Goal: Transaction & Acquisition: Purchase product/service

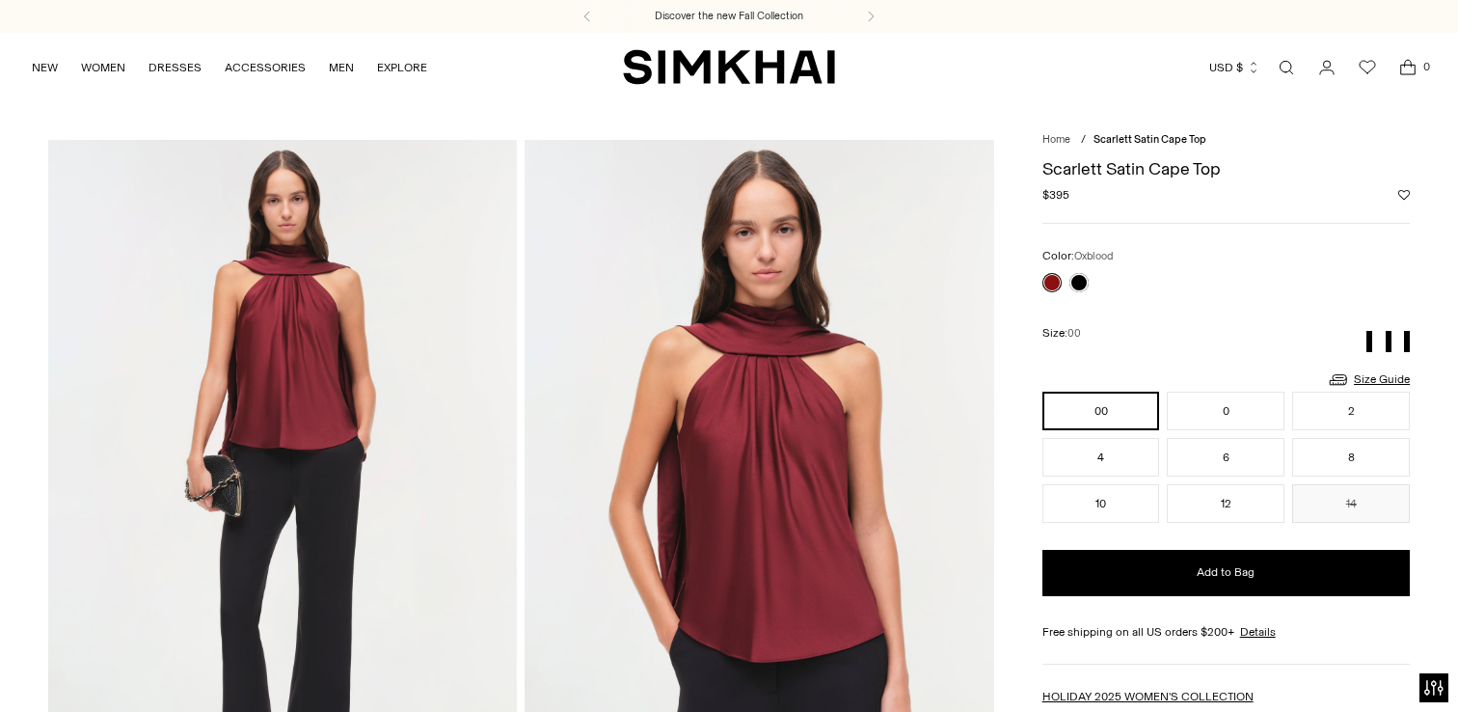
click at [1090, 281] on div at bounding box center [1065, 282] width 54 height 27
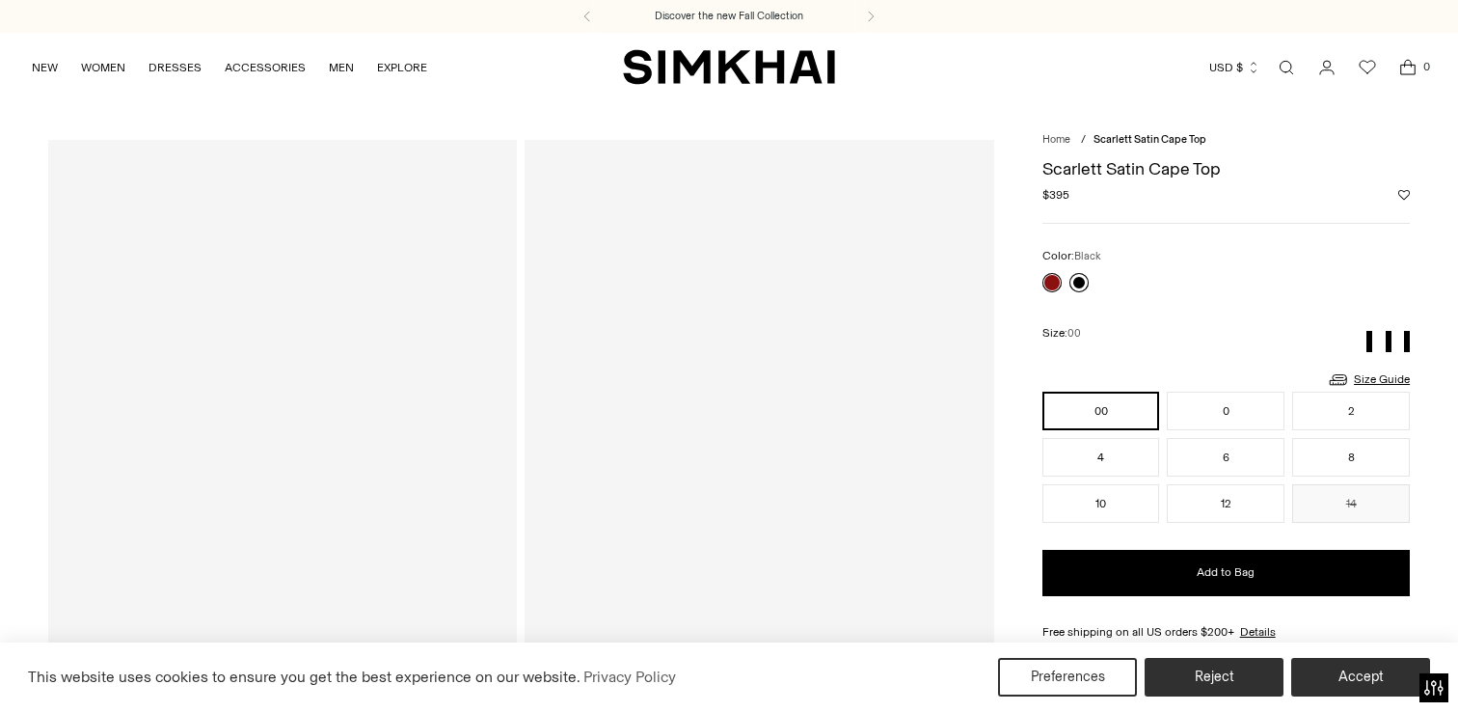
click at [1070, 283] on link at bounding box center [1078, 282] width 19 height 19
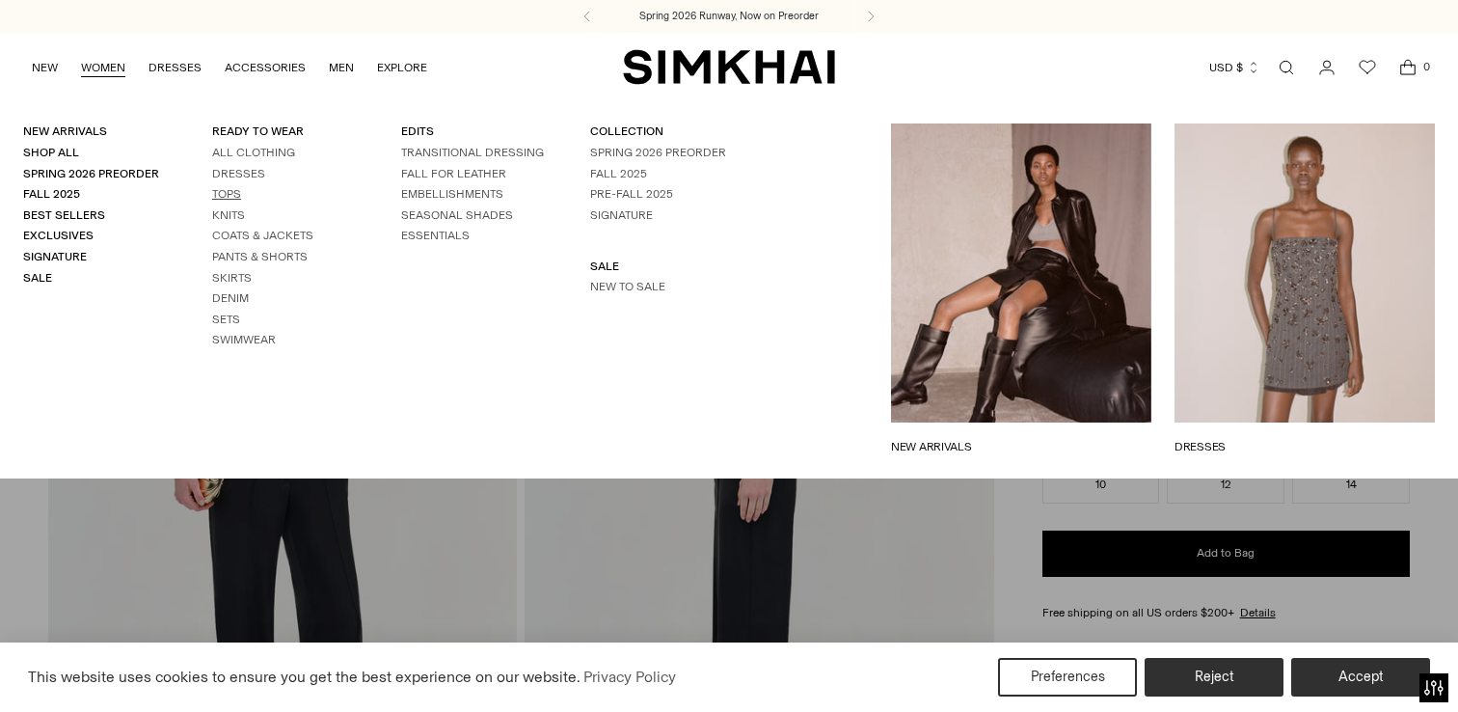
click at [220, 195] on link "Tops" at bounding box center [226, 193] width 29 height 13
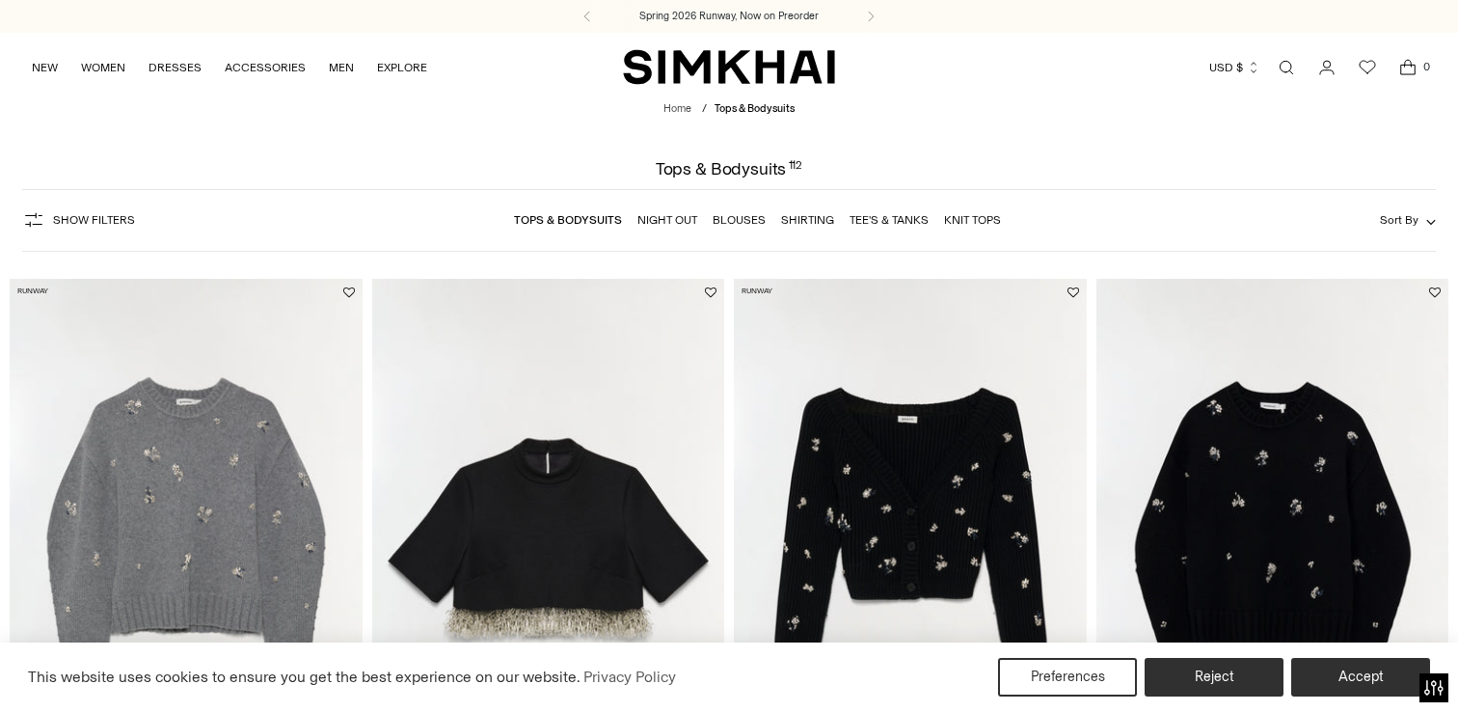
click at [65, 221] on span "Show Filters" at bounding box center [94, 219] width 82 height 13
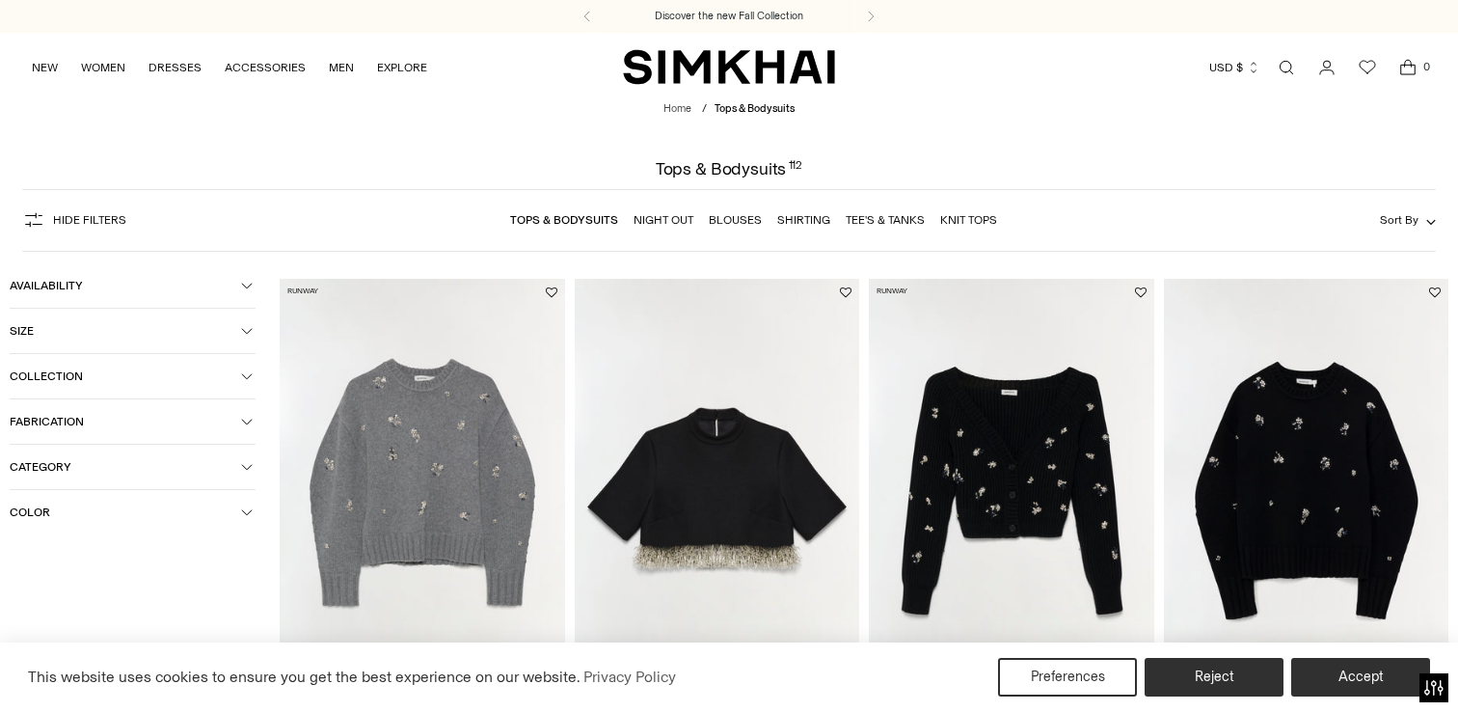
click at [75, 518] on span "Color" at bounding box center [125, 511] width 231 height 13
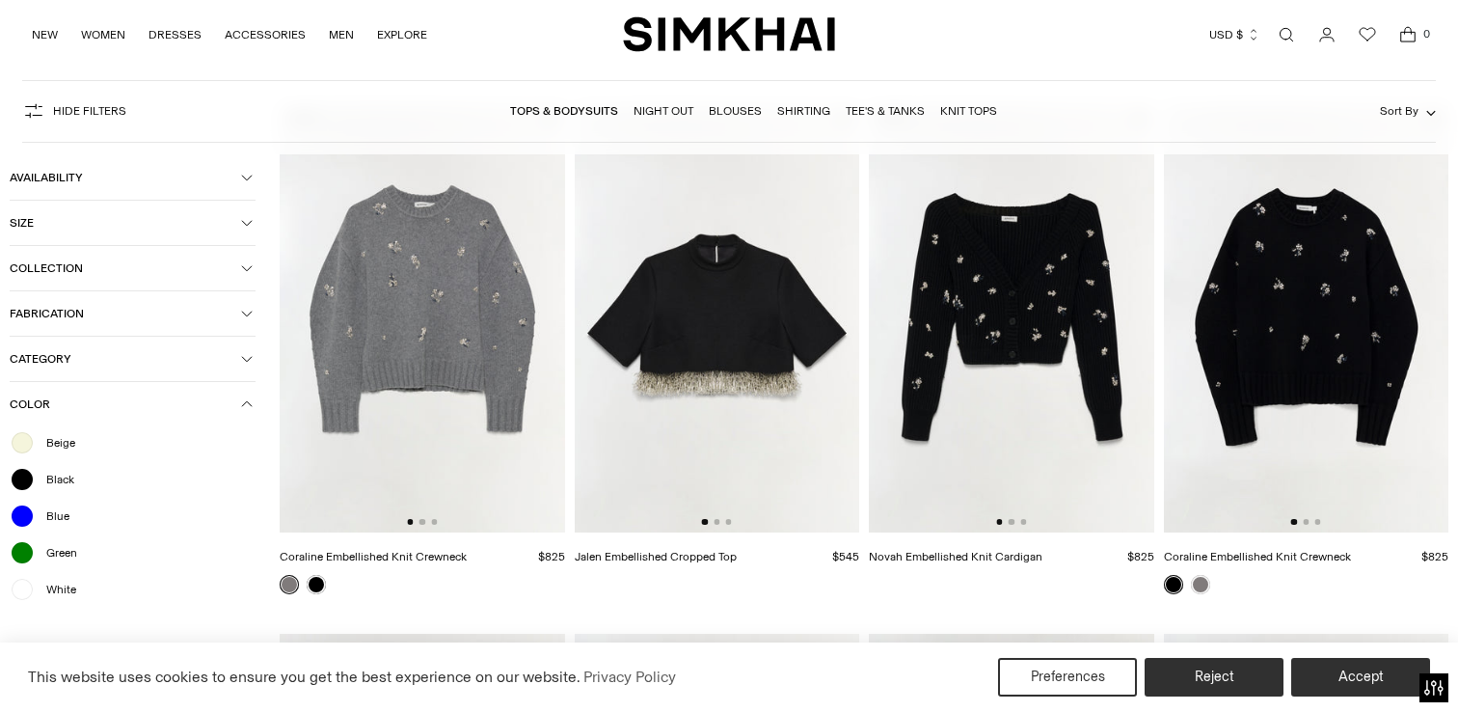
click at [64, 450] on span "Beige" at bounding box center [55, 442] width 40 height 17
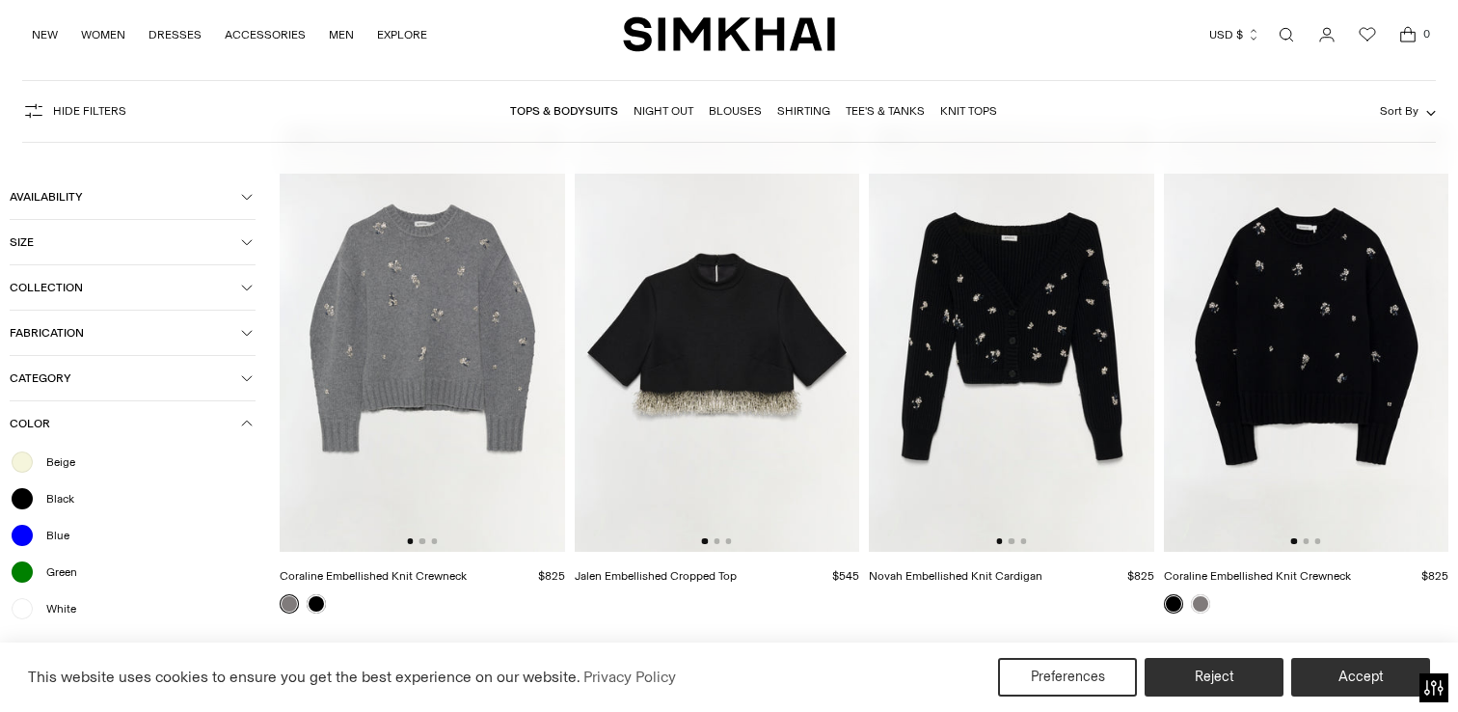
scroll to position [193, 0]
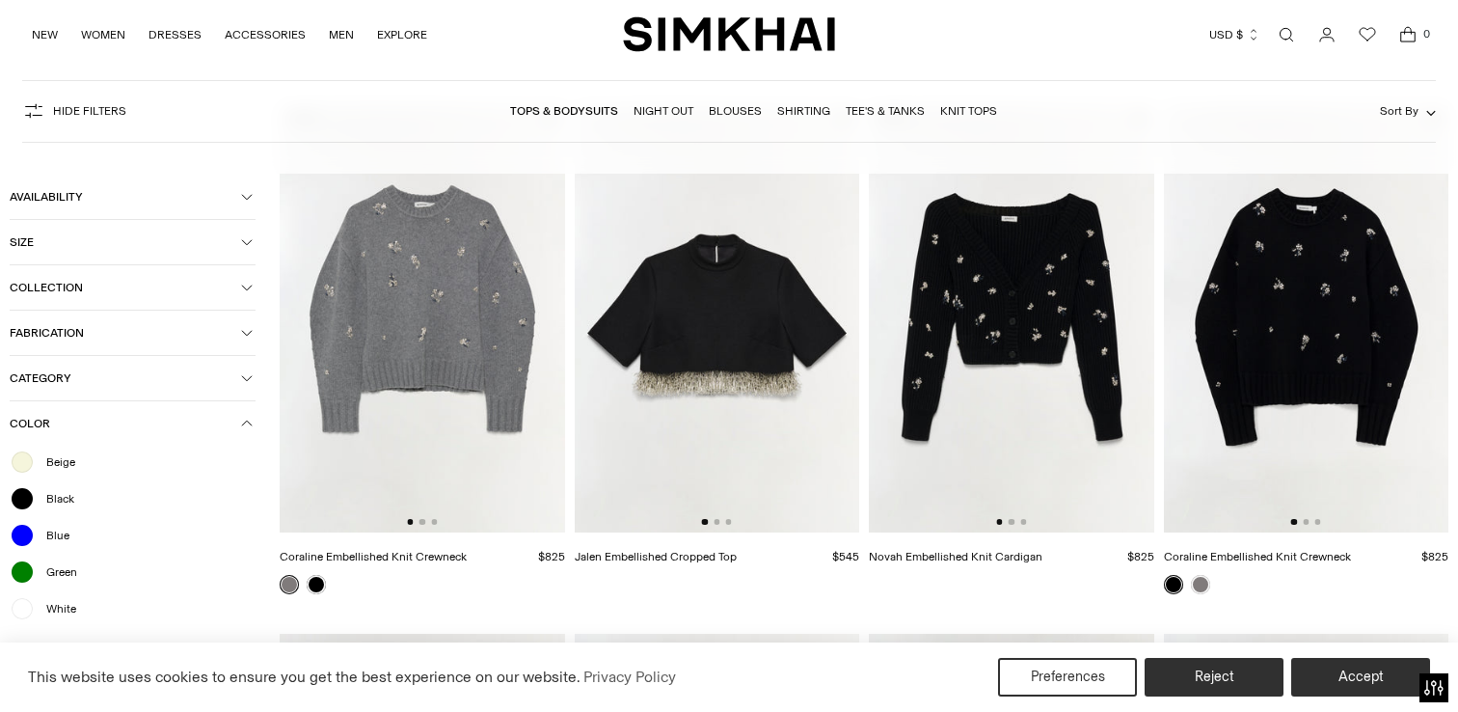
click at [62, 609] on span "White" at bounding box center [55, 608] width 41 height 17
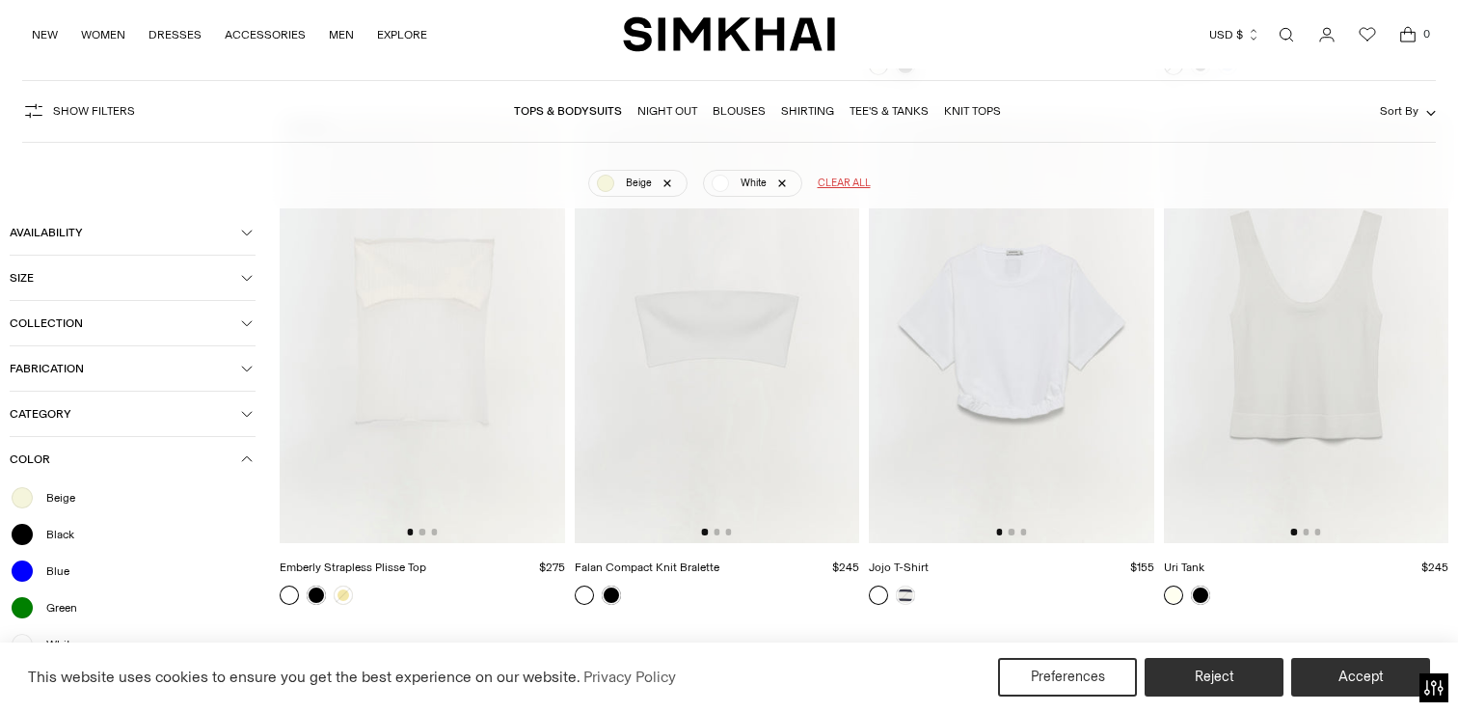
scroll to position [1276, 0]
click at [314, 597] on link at bounding box center [316, 593] width 19 height 19
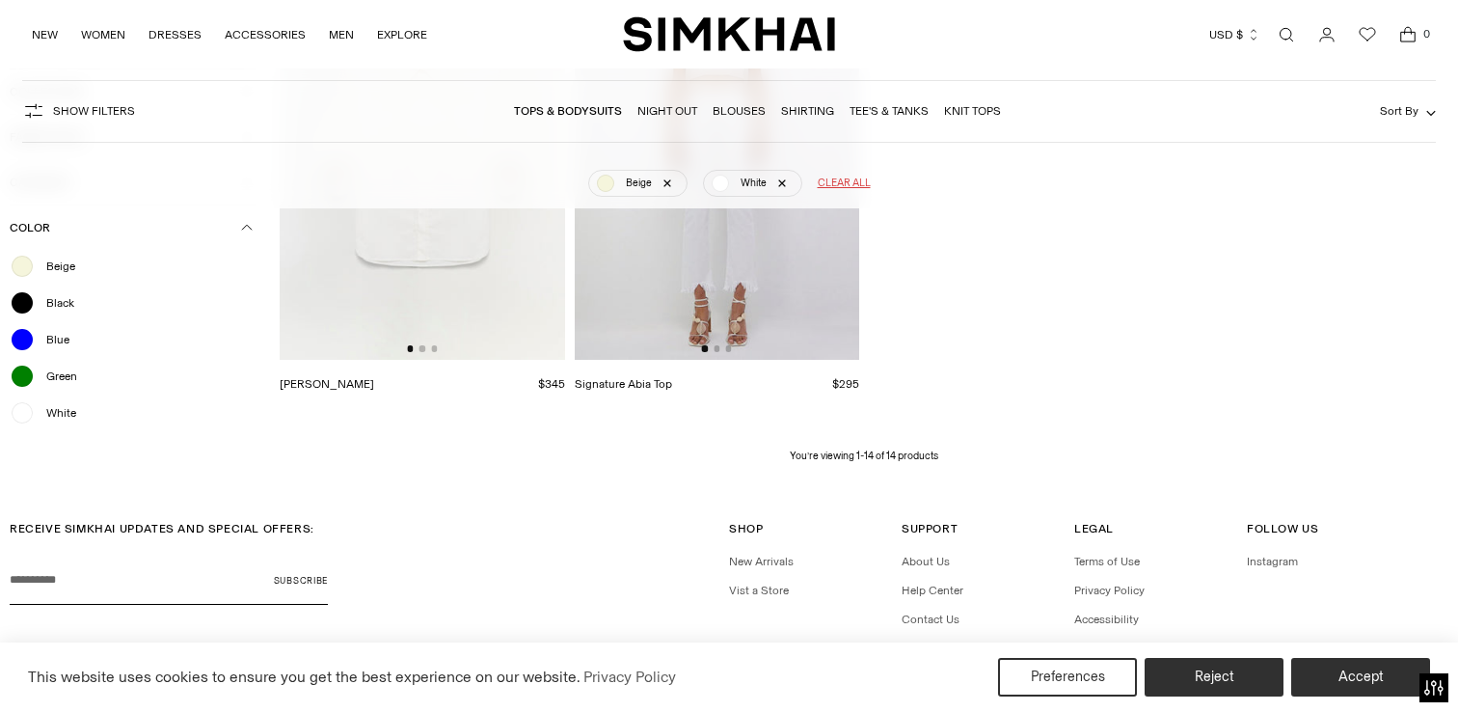
scroll to position [2088, 0]
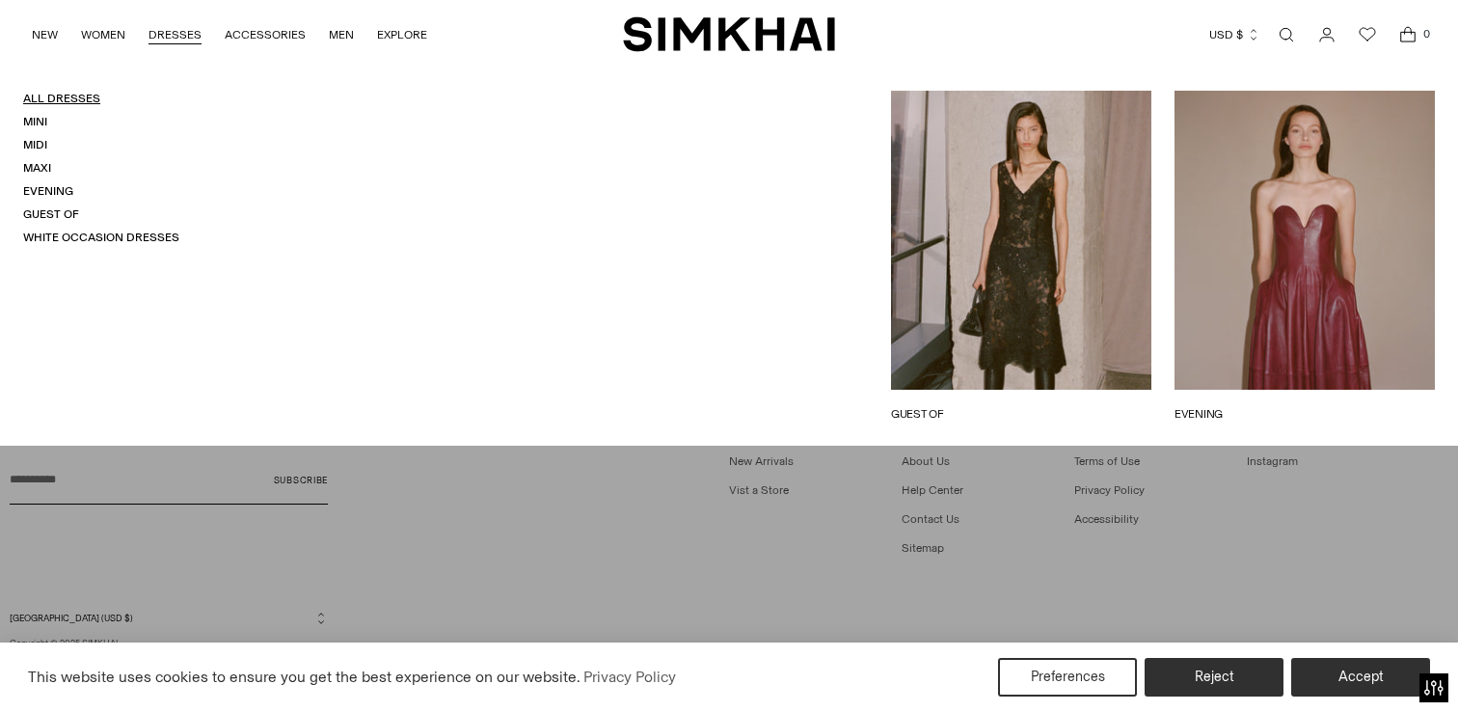
click at [65, 95] on link "All Dresses" at bounding box center [61, 98] width 77 height 13
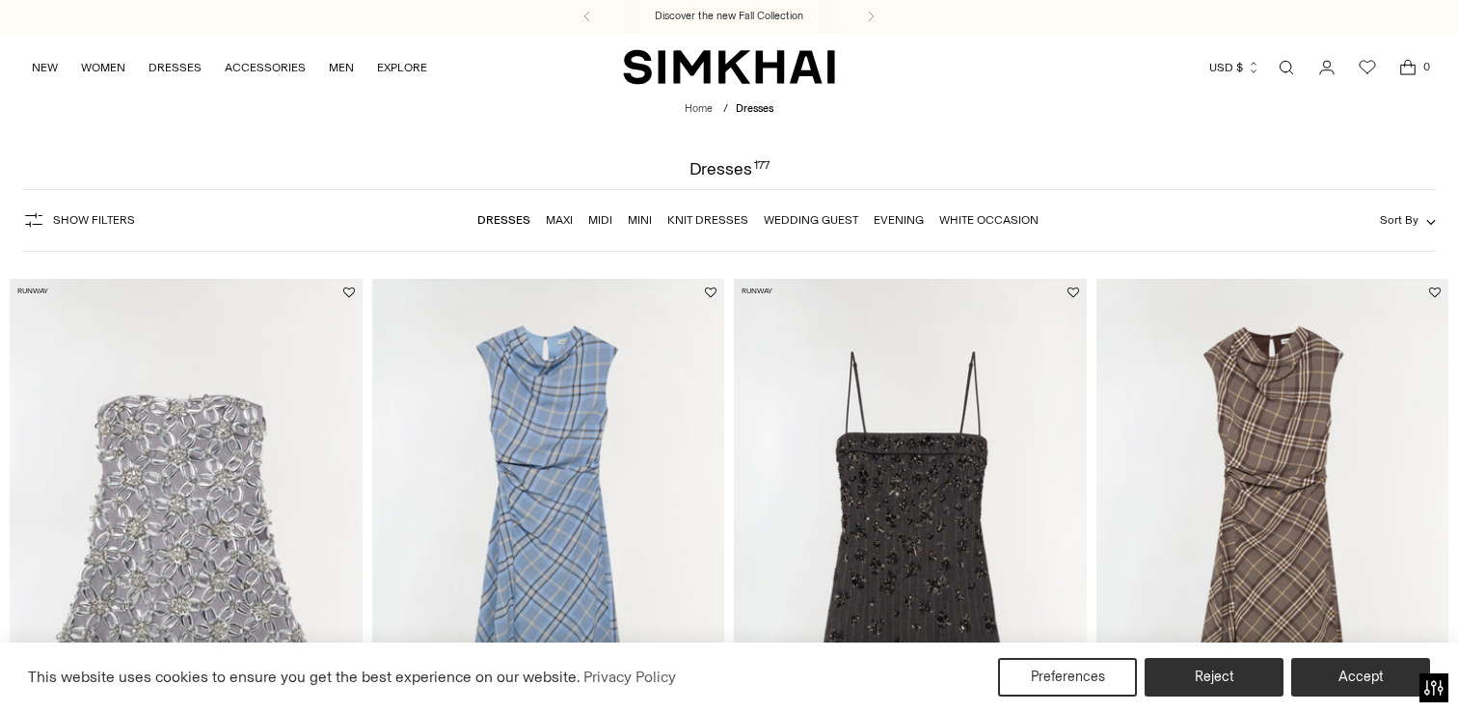
click at [77, 228] on button "Show Filters" at bounding box center [78, 219] width 113 height 31
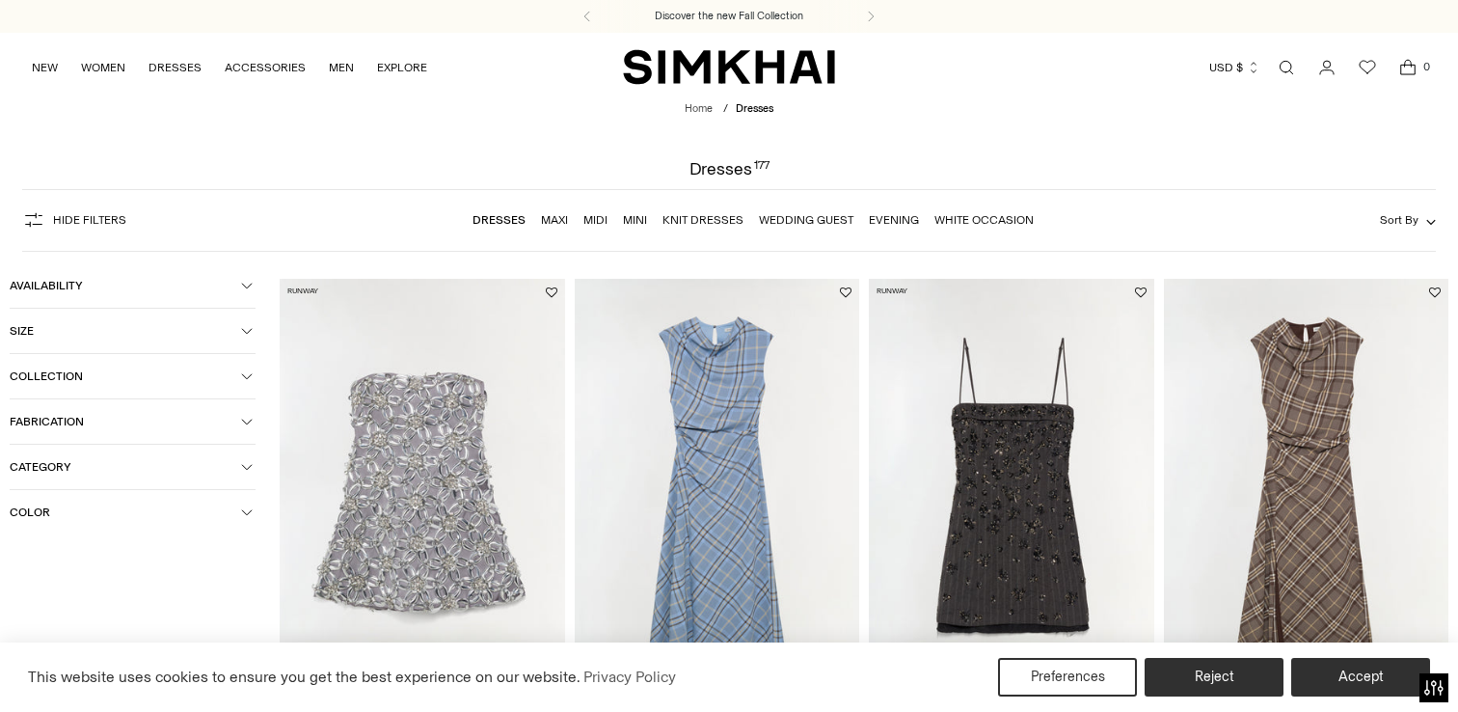
click at [56, 478] on button "Category" at bounding box center [133, 466] width 246 height 44
click at [34, 626] on button "Color" at bounding box center [133, 635] width 246 height 44
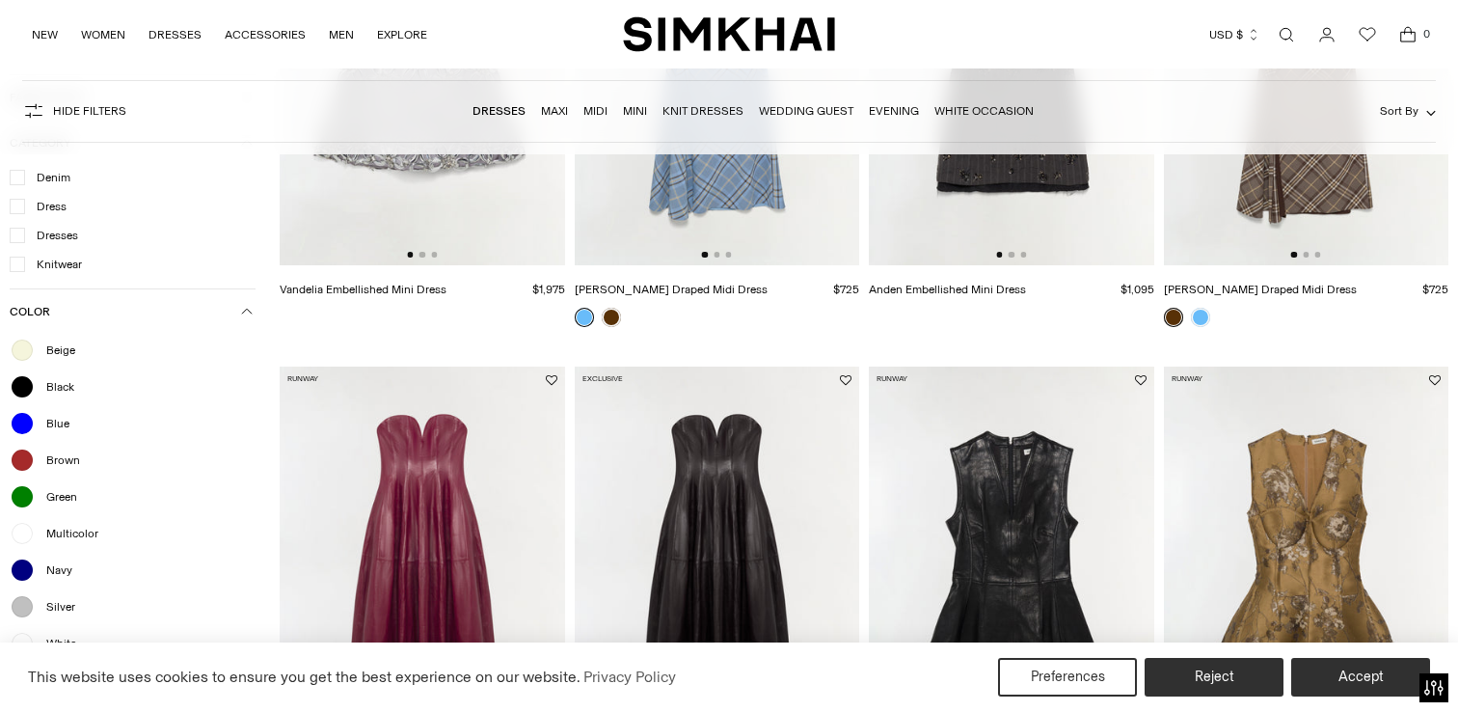
scroll to position [610, 0]
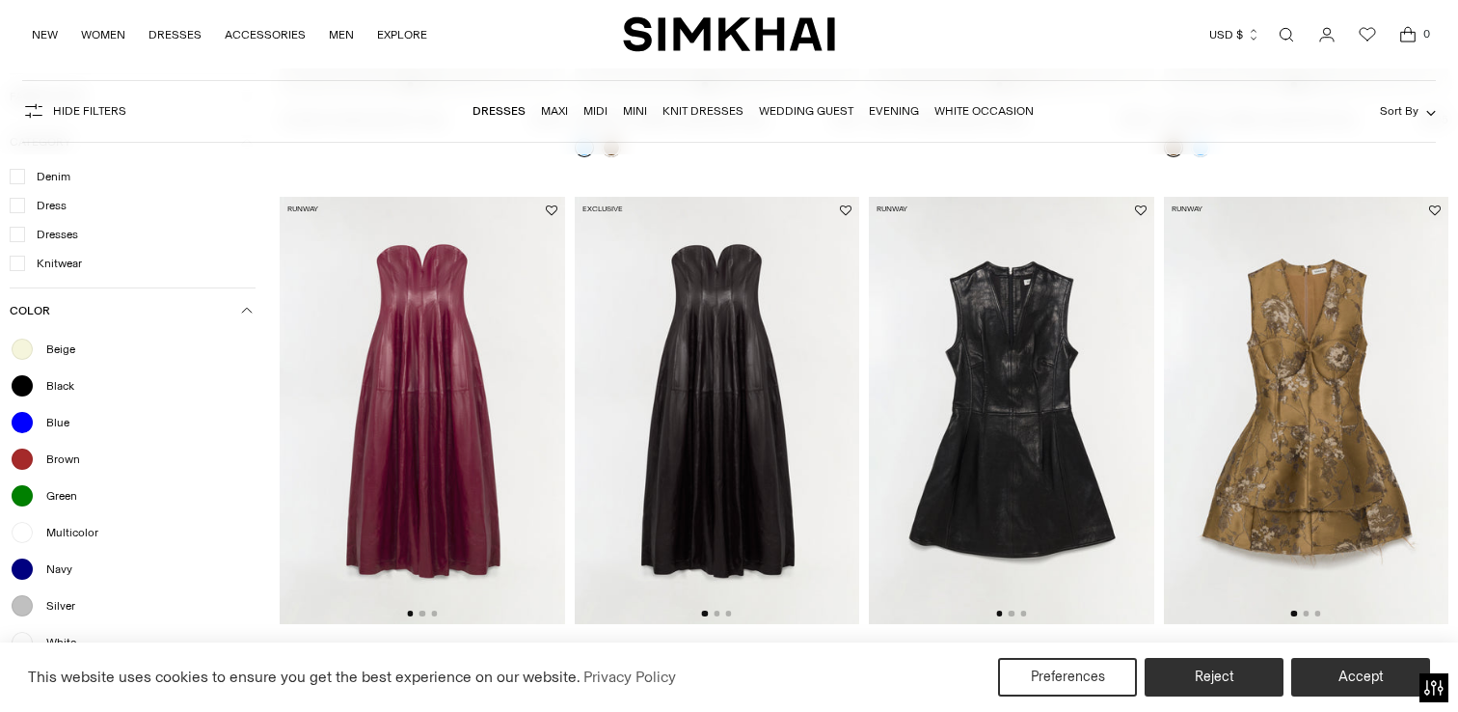
click at [59, 356] on span "Beige" at bounding box center [55, 348] width 40 height 17
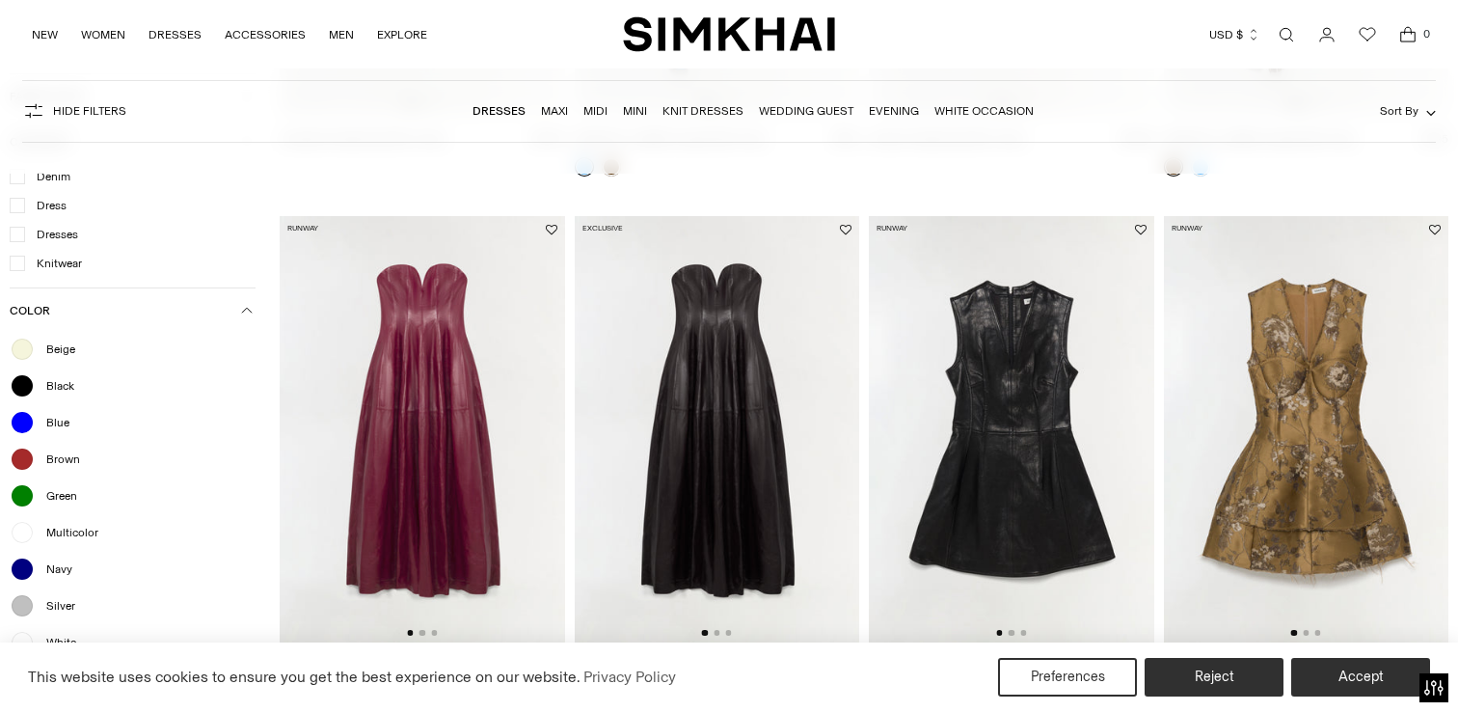
scroll to position [630, 0]
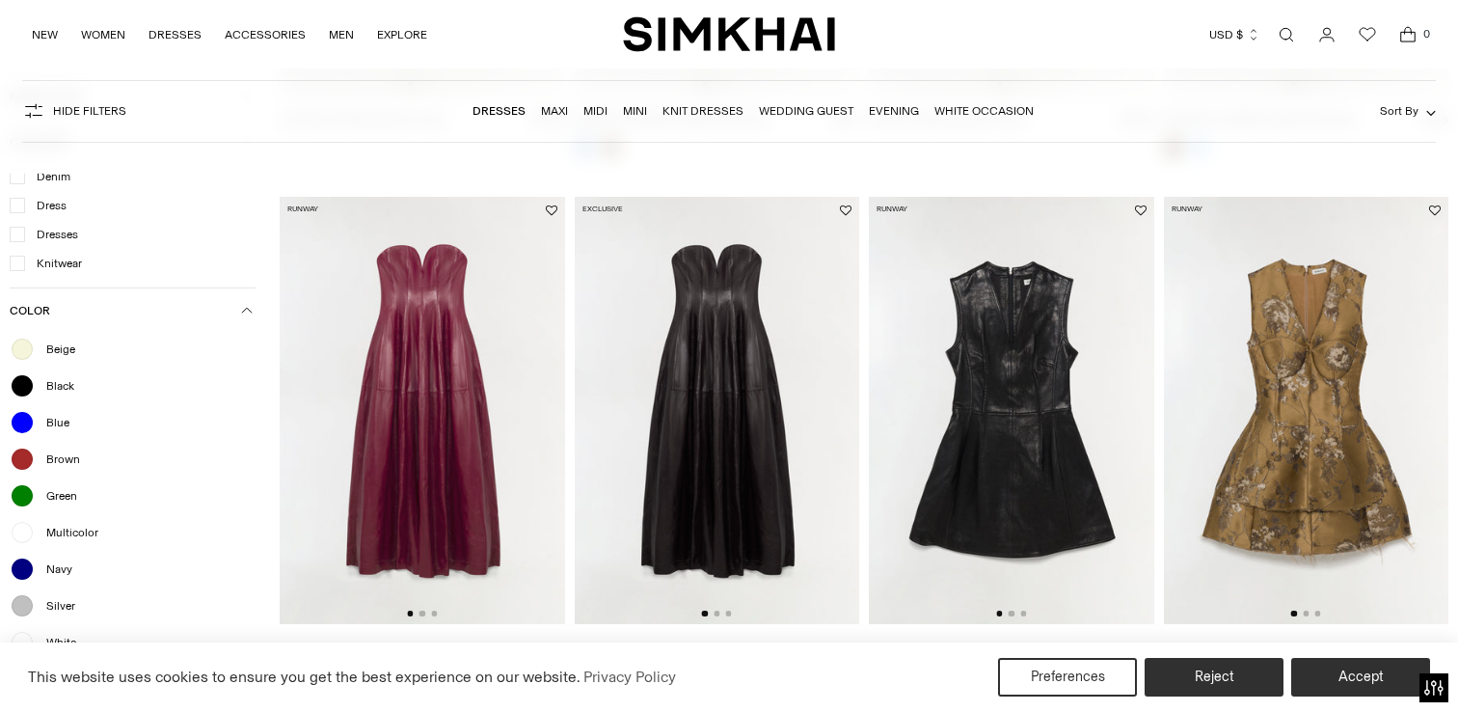
click at [77, 533] on span "Multicolor" at bounding box center [67, 532] width 64 height 17
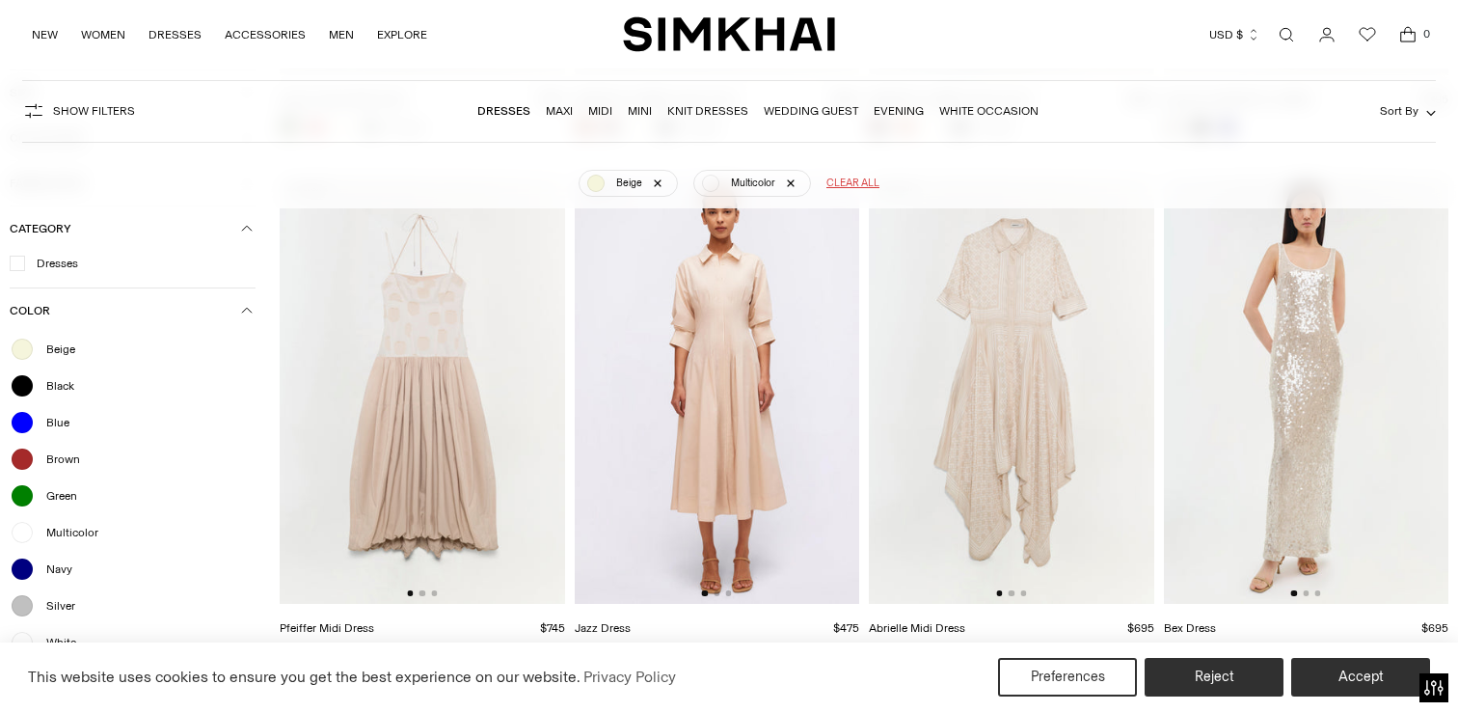
scroll to position [955, 0]
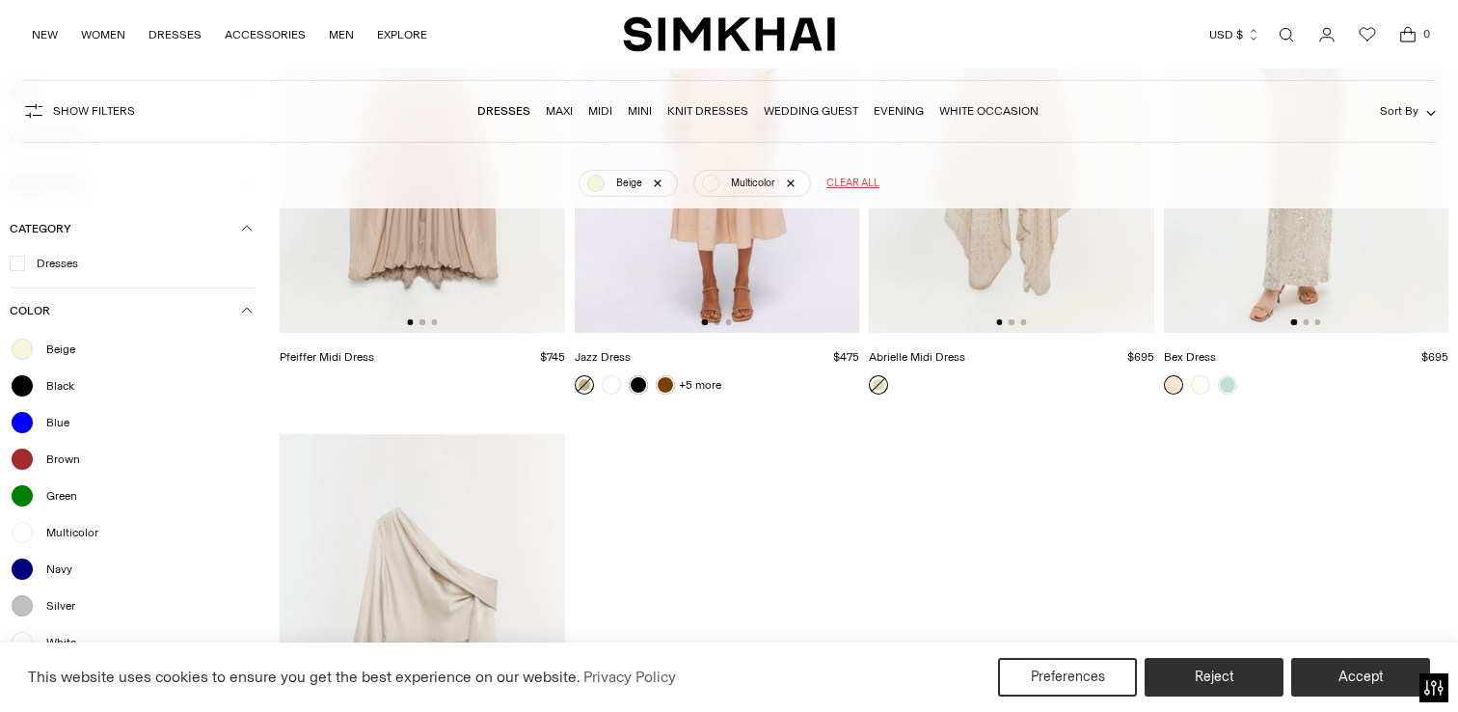
click at [79, 532] on span "Multicolor" at bounding box center [67, 532] width 64 height 17
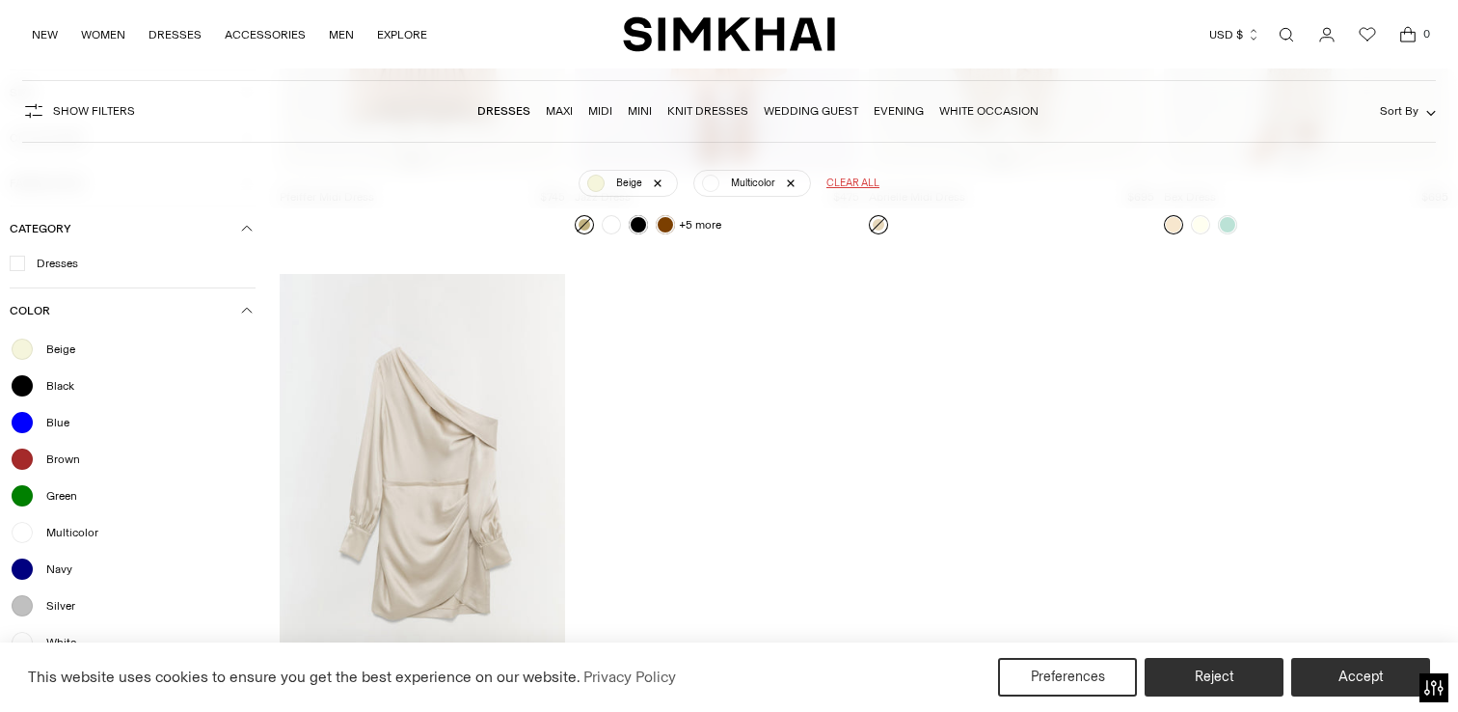
scroll to position [1130, 0]
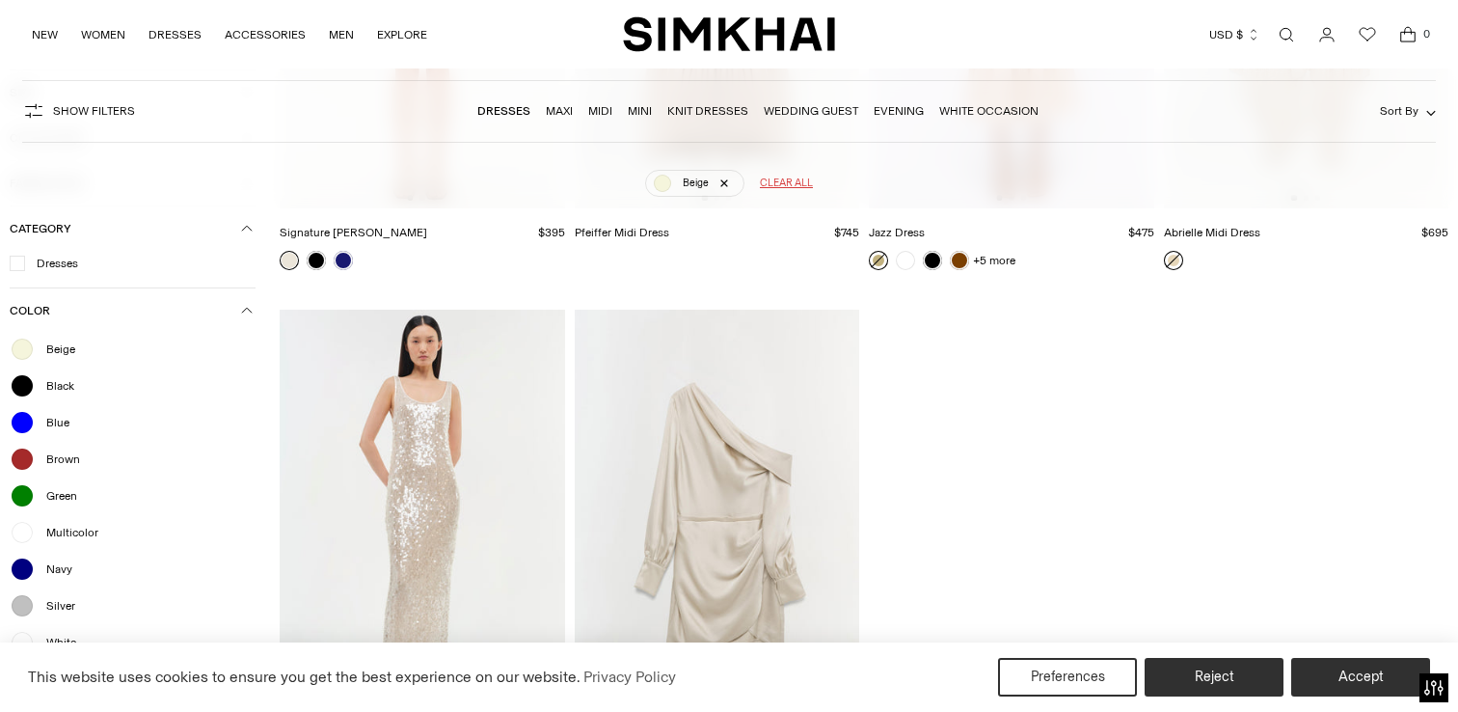
scroll to position [796, 0]
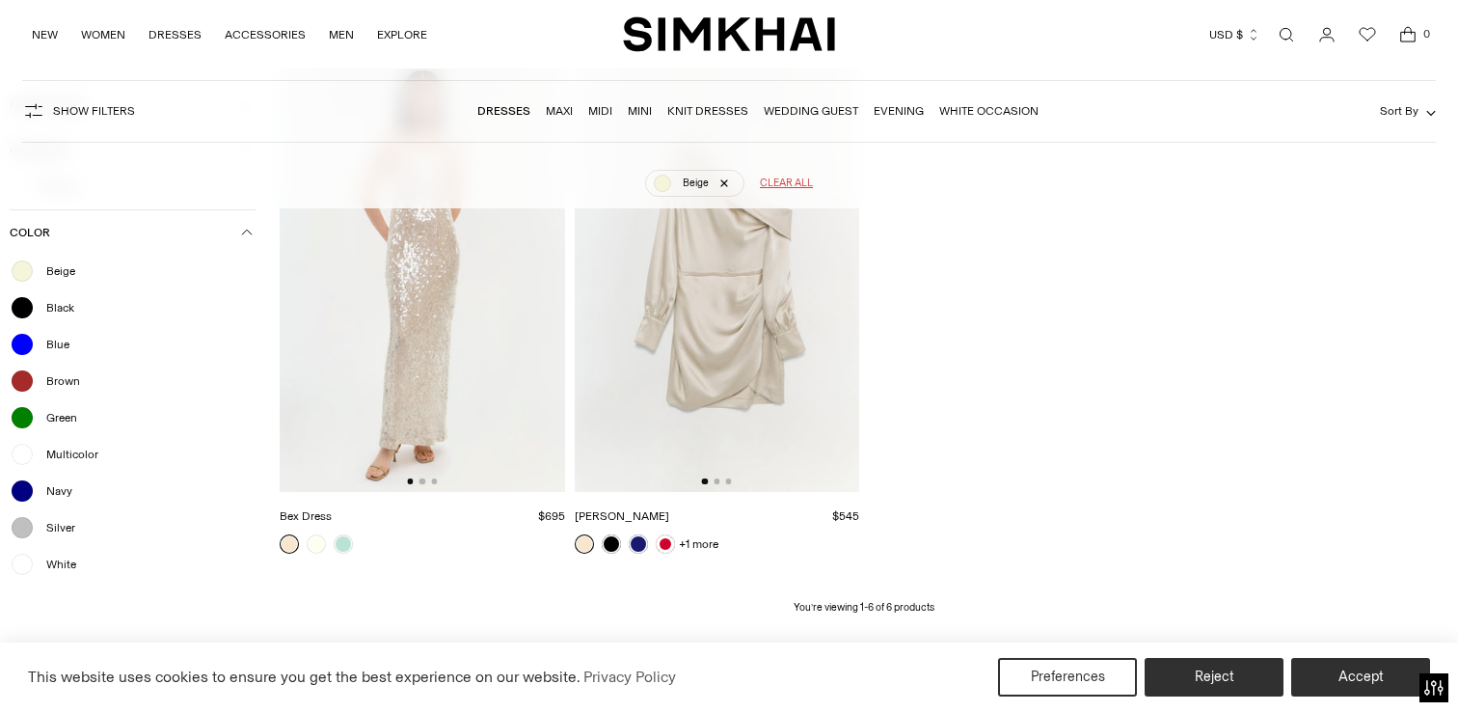
click at [62, 570] on span "White" at bounding box center [55, 563] width 41 height 17
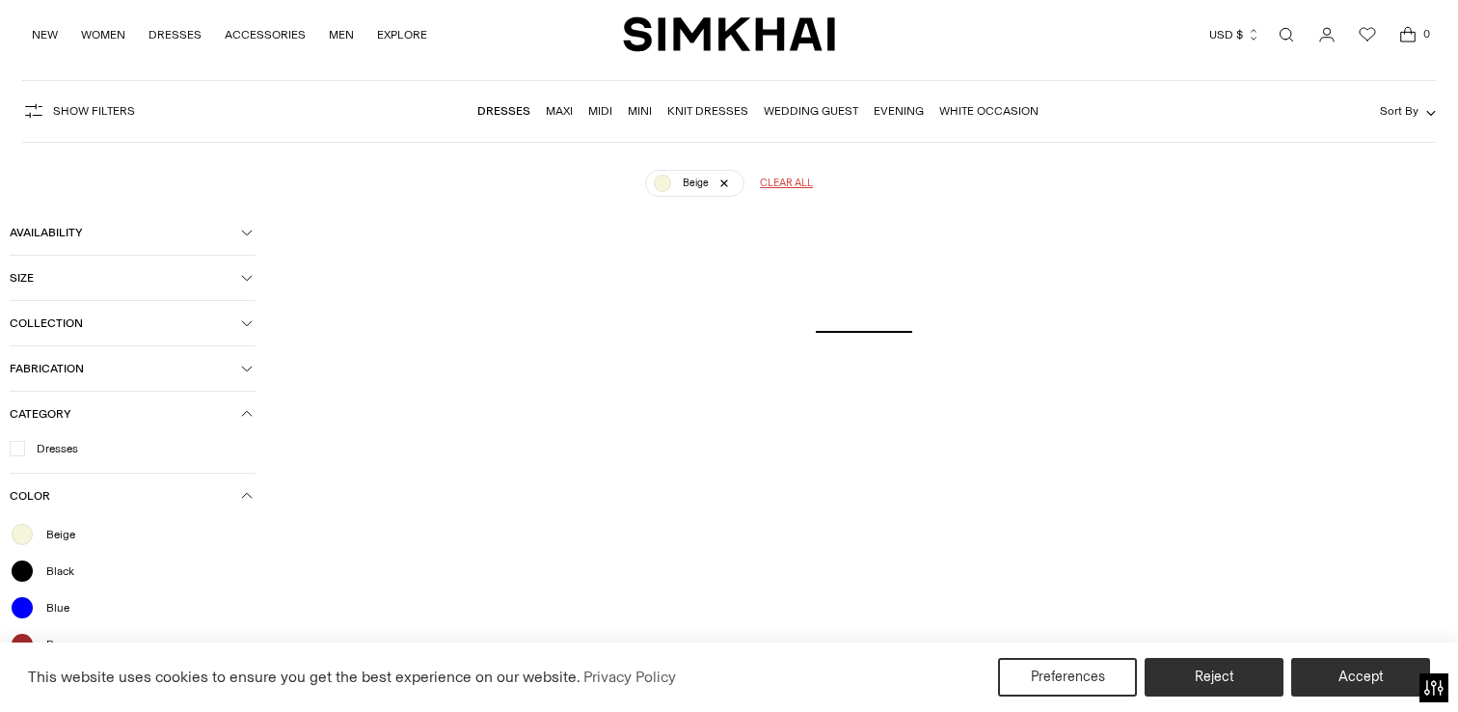
scroll to position [0, 0]
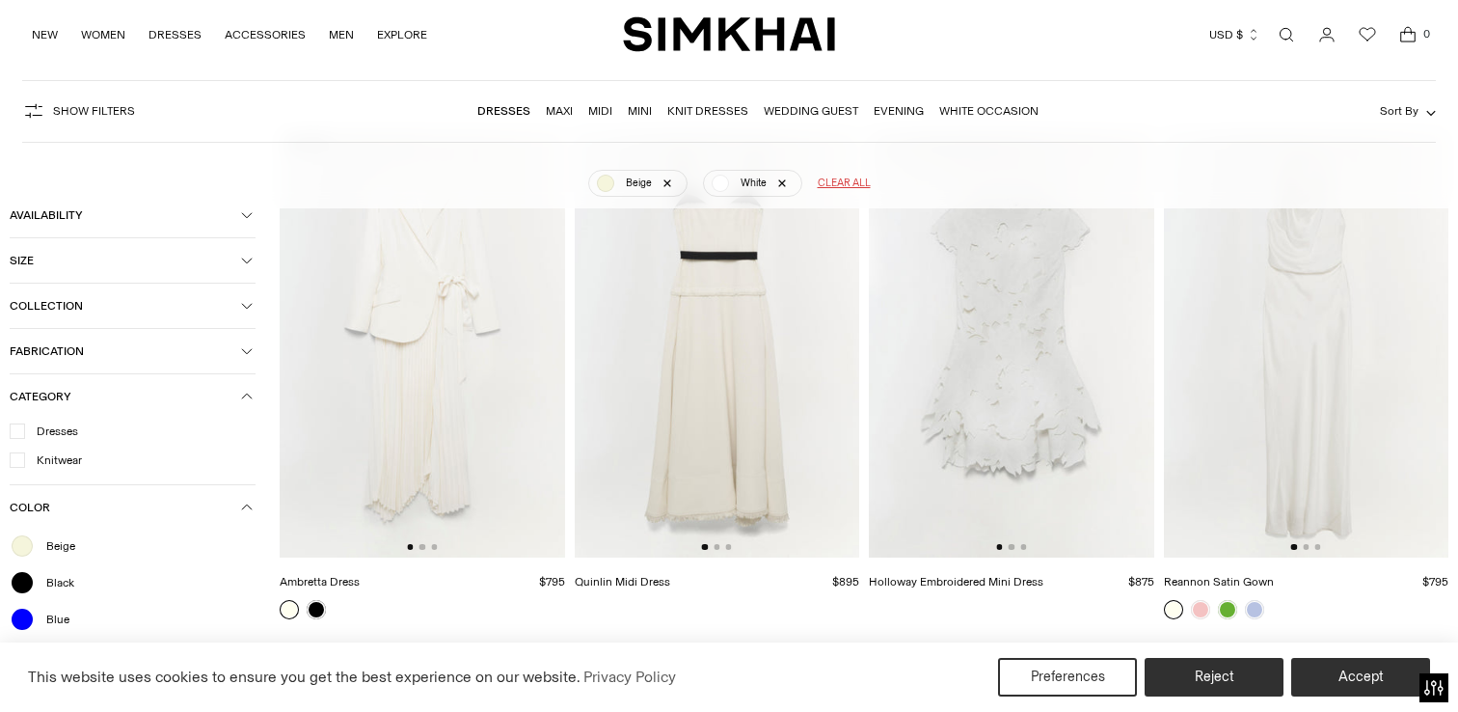
scroll to position [137, 0]
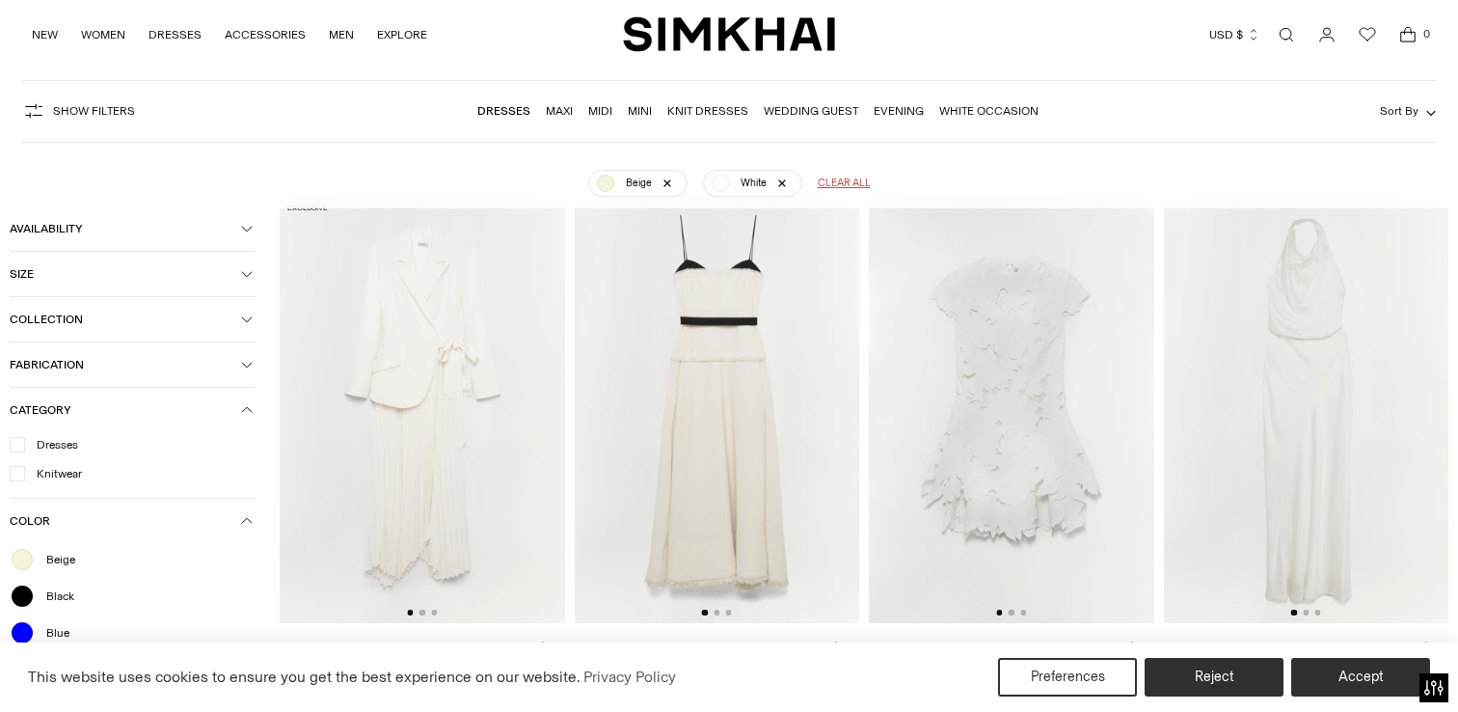
click at [1042, 387] on img at bounding box center [1011, 409] width 285 height 427
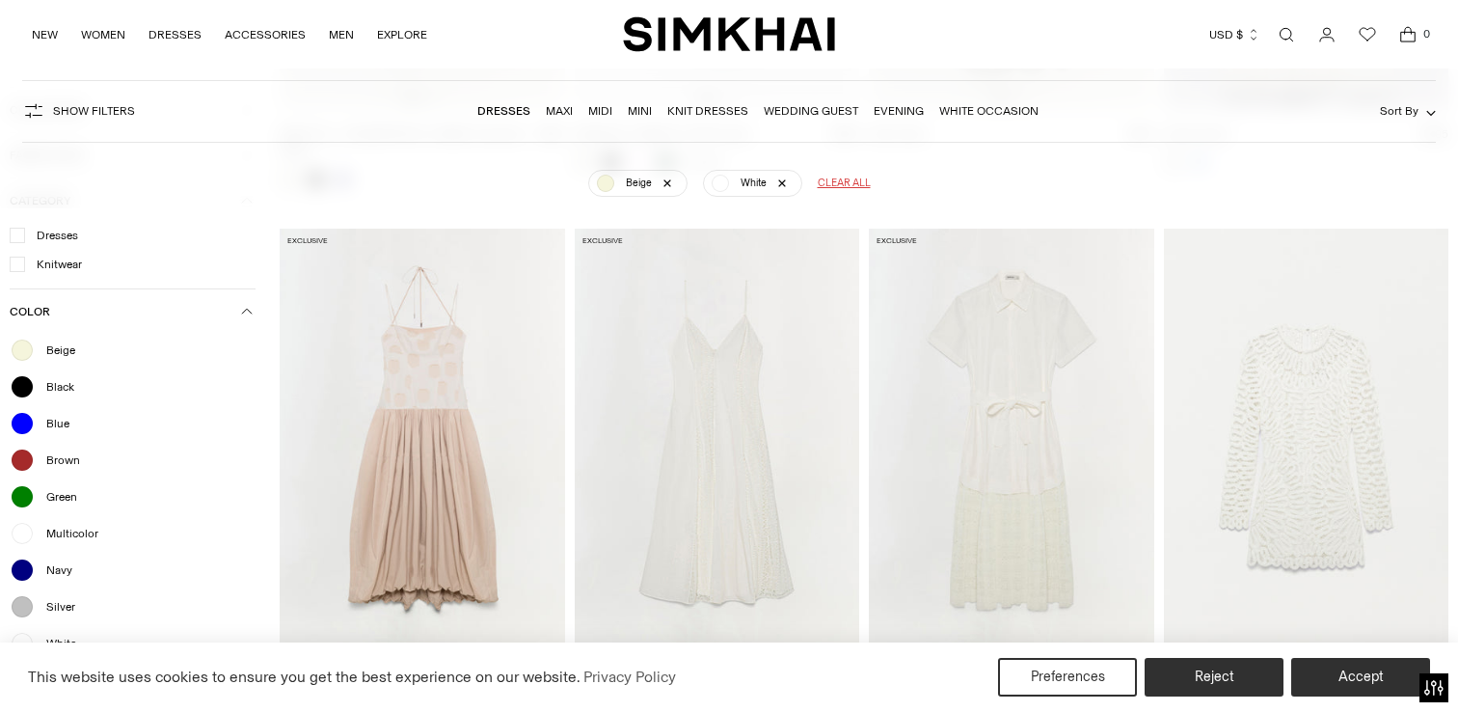
scroll to position [2861, 0]
